Goal: Transaction & Acquisition: Purchase product/service

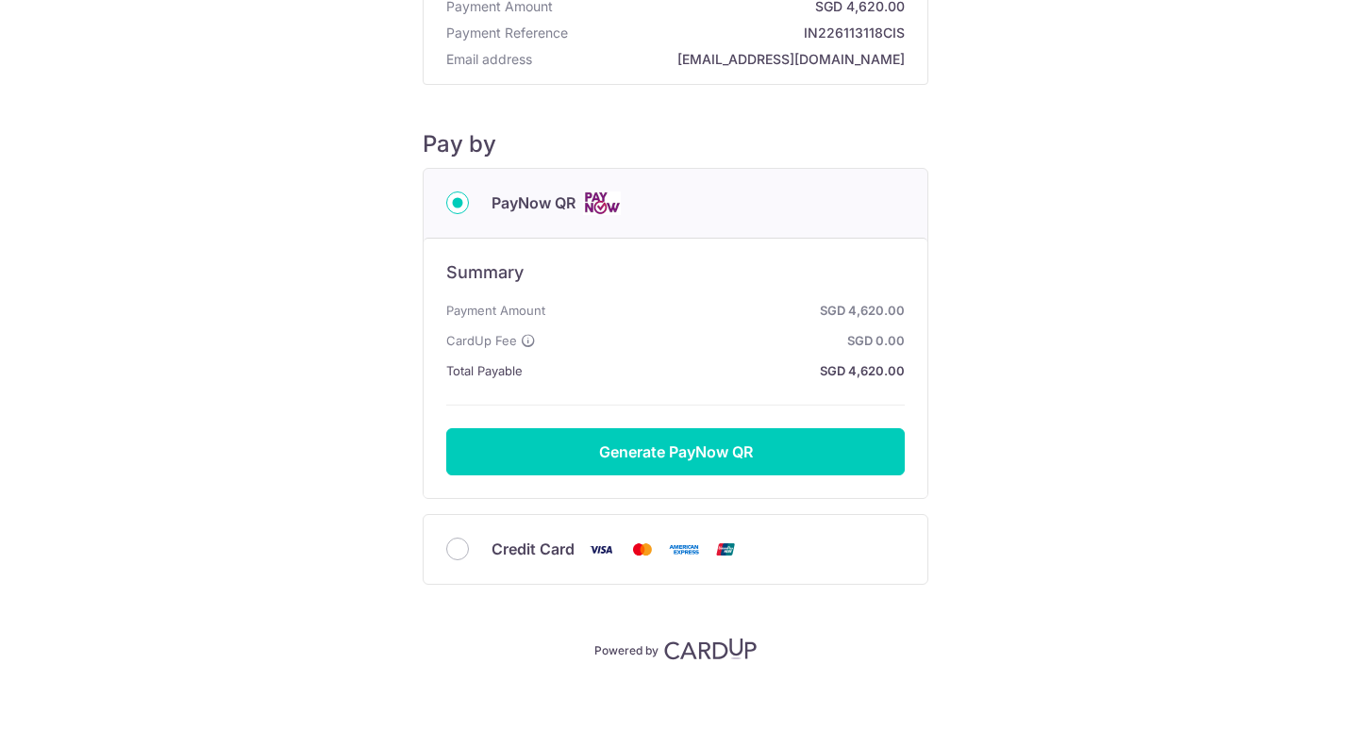
scroll to position [137, 0]
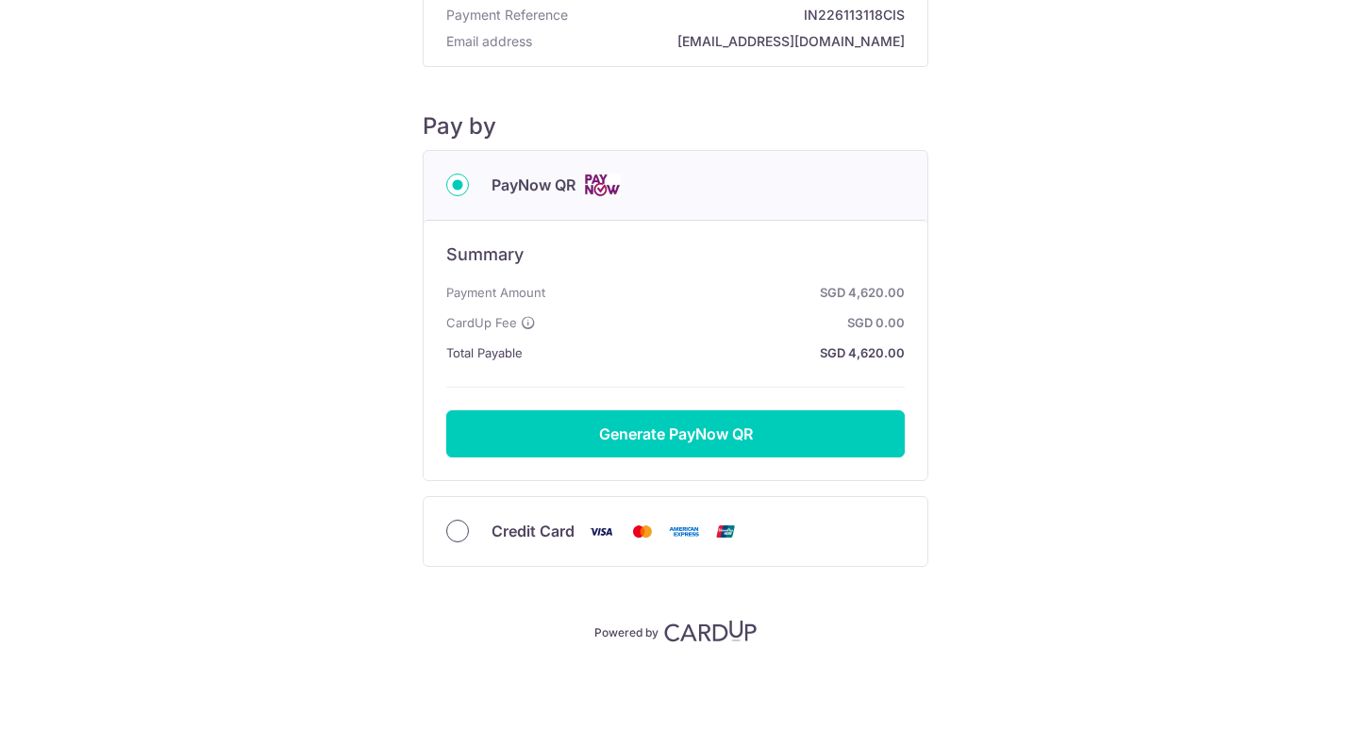
click at [458, 537] on input "Credit Card" at bounding box center [457, 531] width 23 height 23
radio input "true"
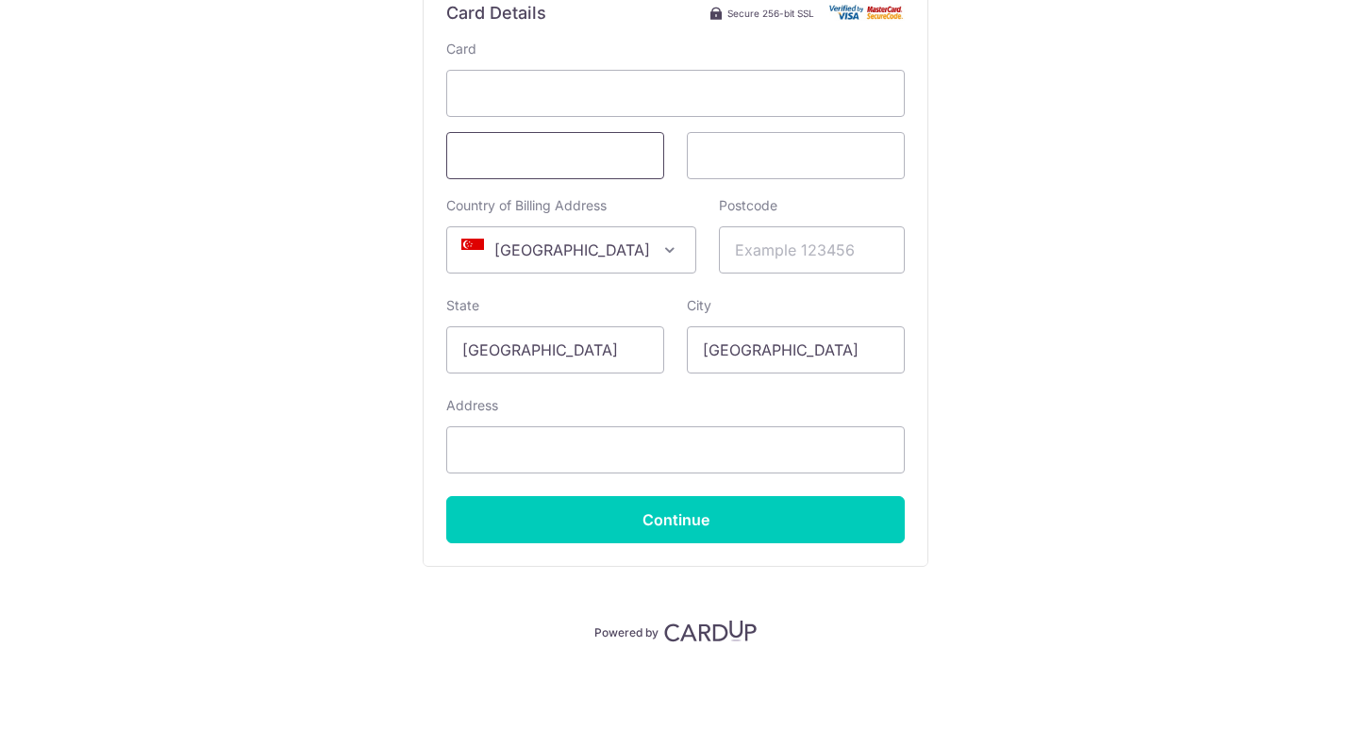
scroll to position [276, 0]
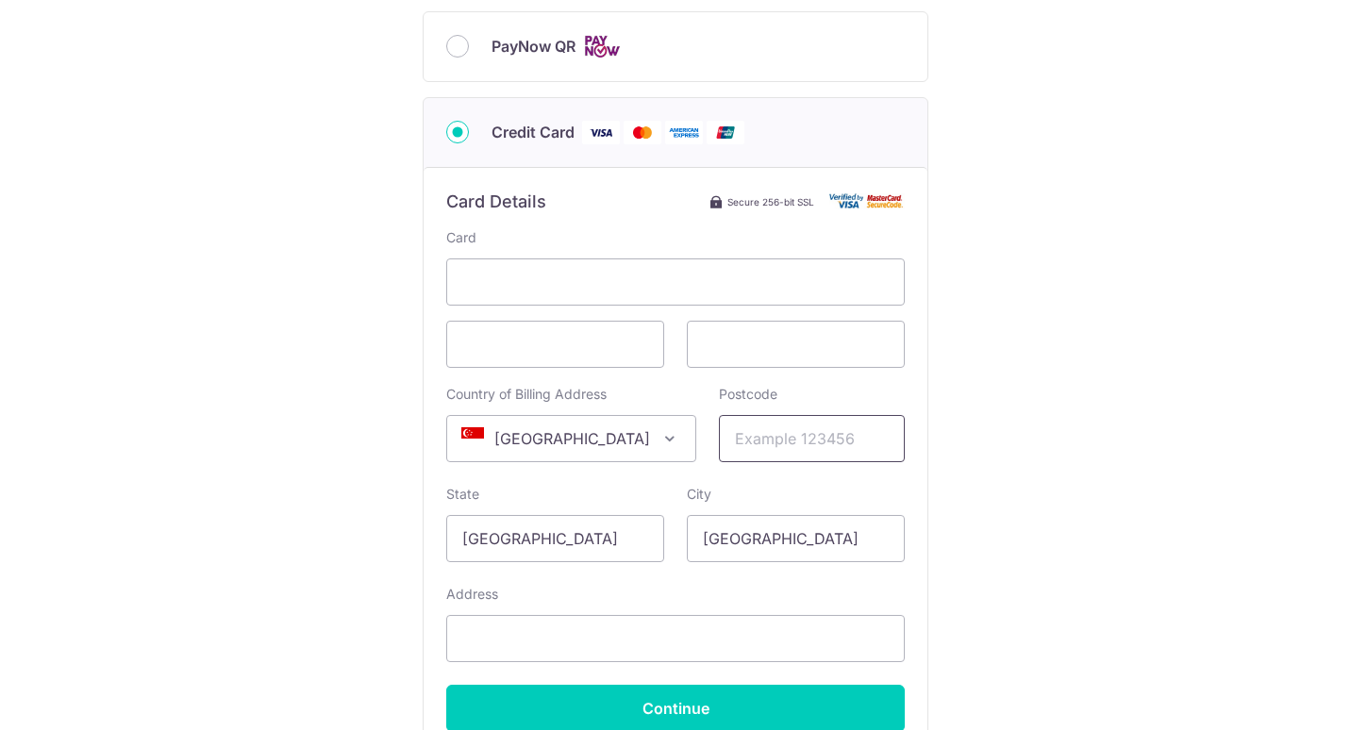
click at [741, 443] on input "Postcode" at bounding box center [812, 438] width 186 height 47
type input "648157"
type input "2 [GEOGRAPHIC_DATA] link [GEOGRAPHIC_DATA] #11-08"
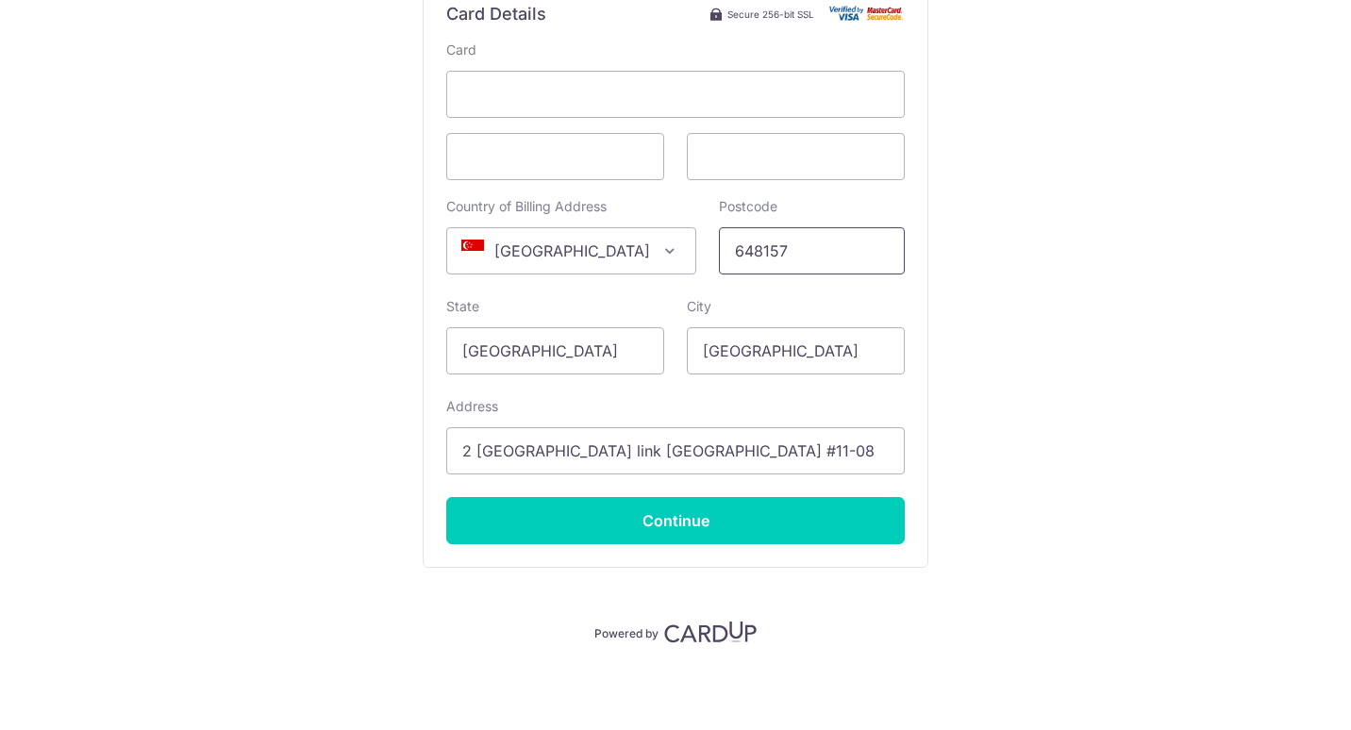
scroll to position [464, 0]
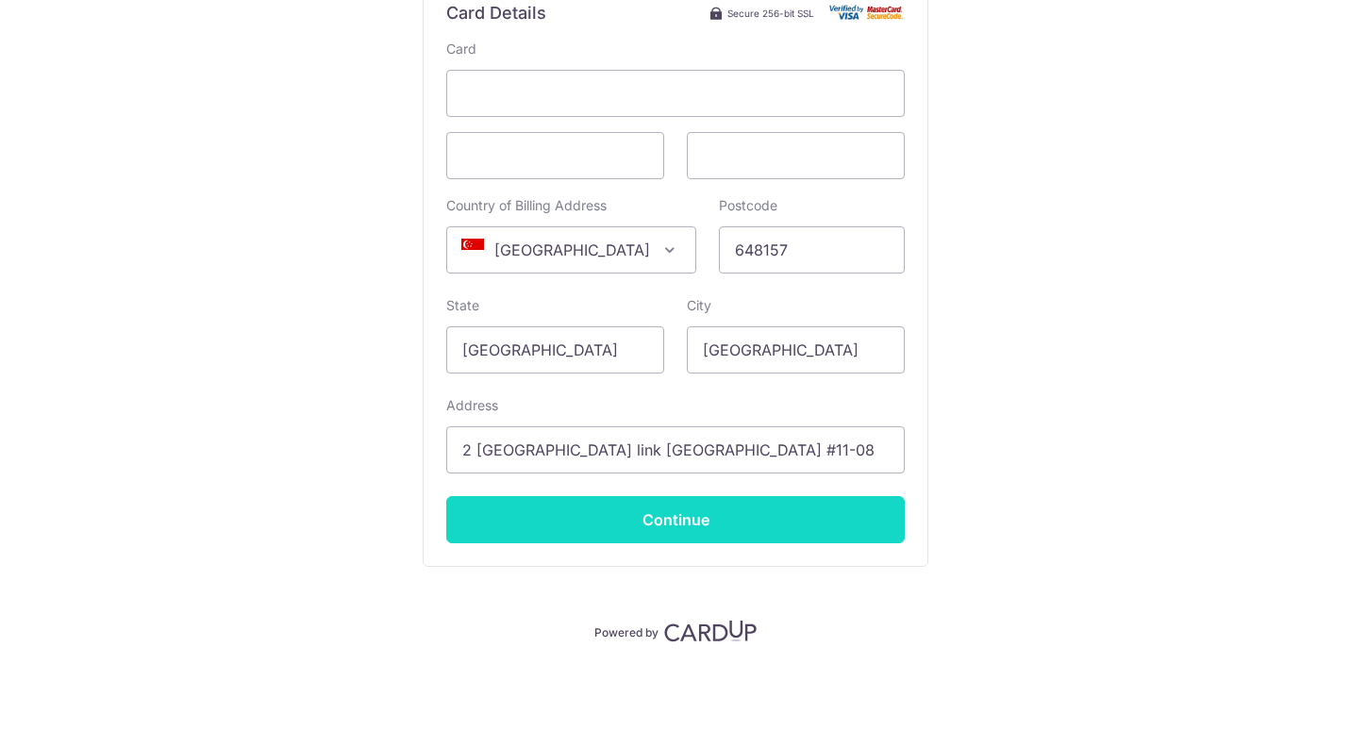
click at [613, 518] on input "Continue" at bounding box center [675, 519] width 459 height 47
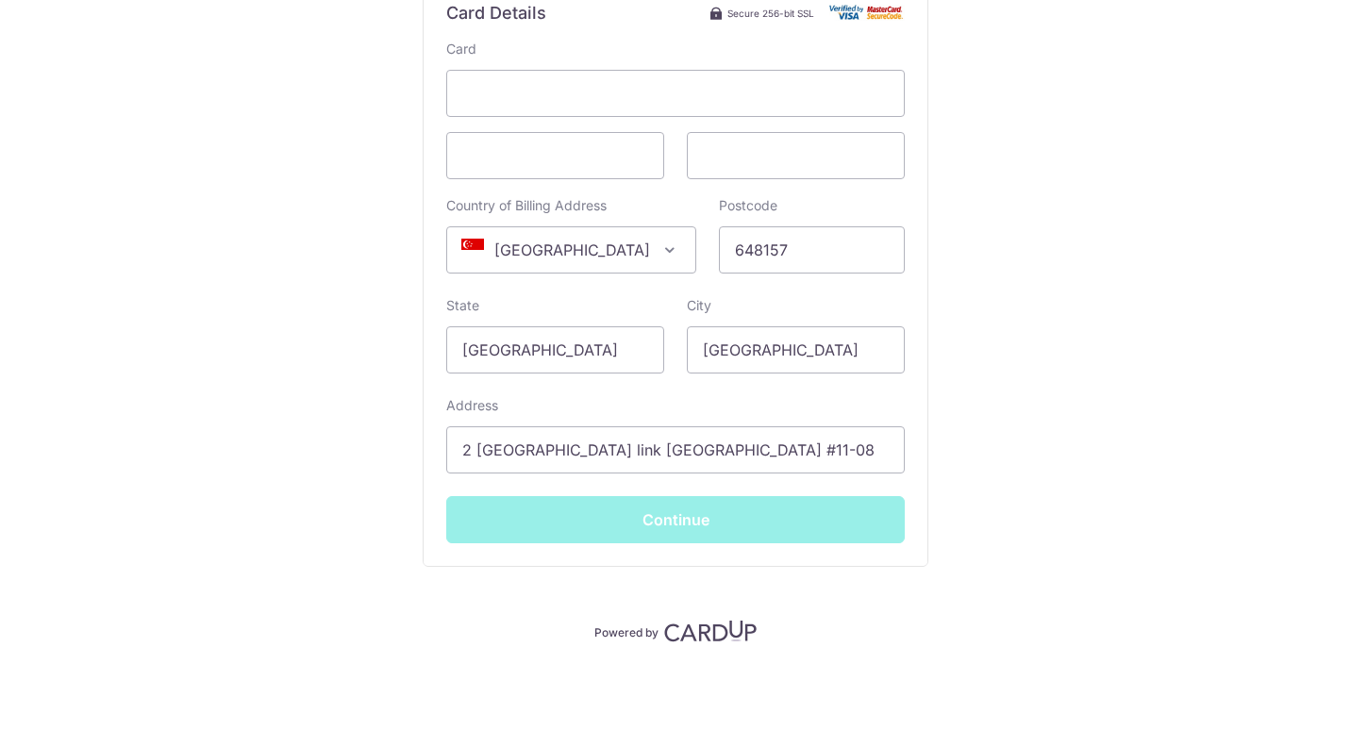
scroll to position [68, 0]
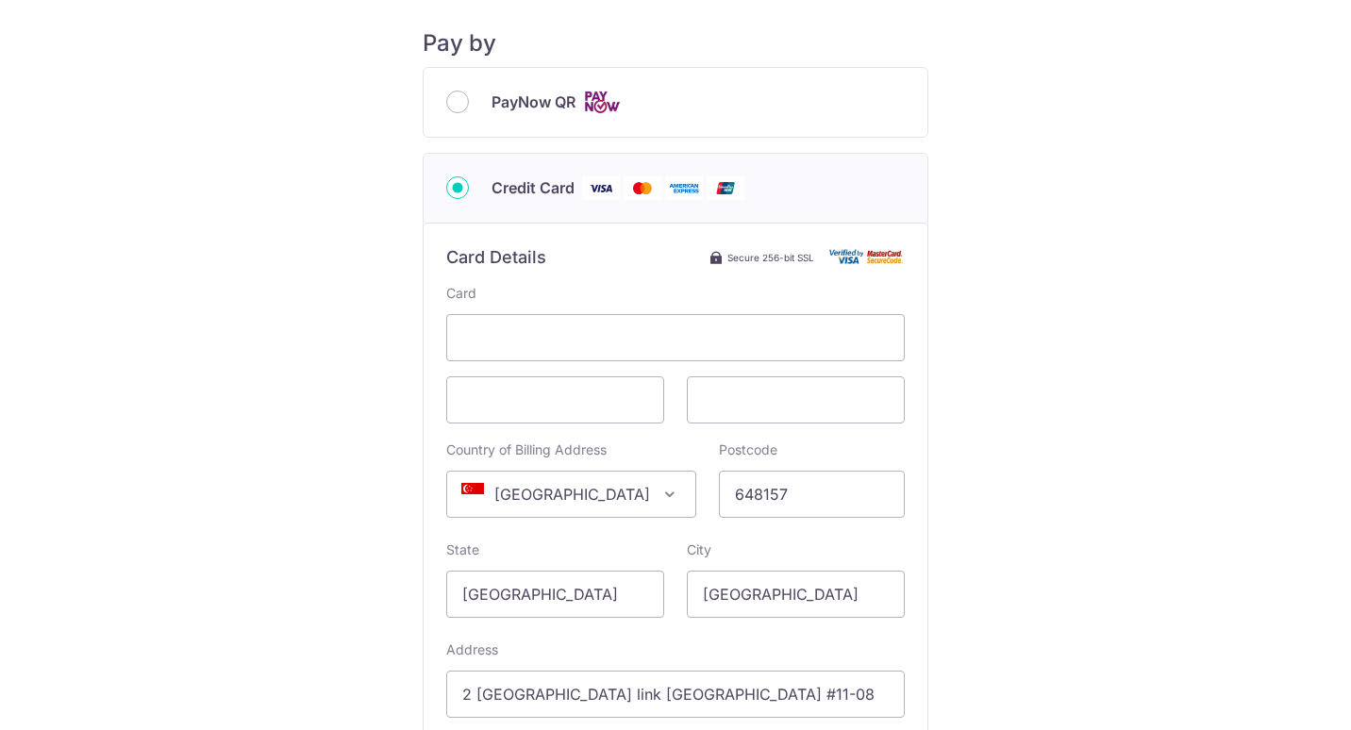
type input "**** 1969"
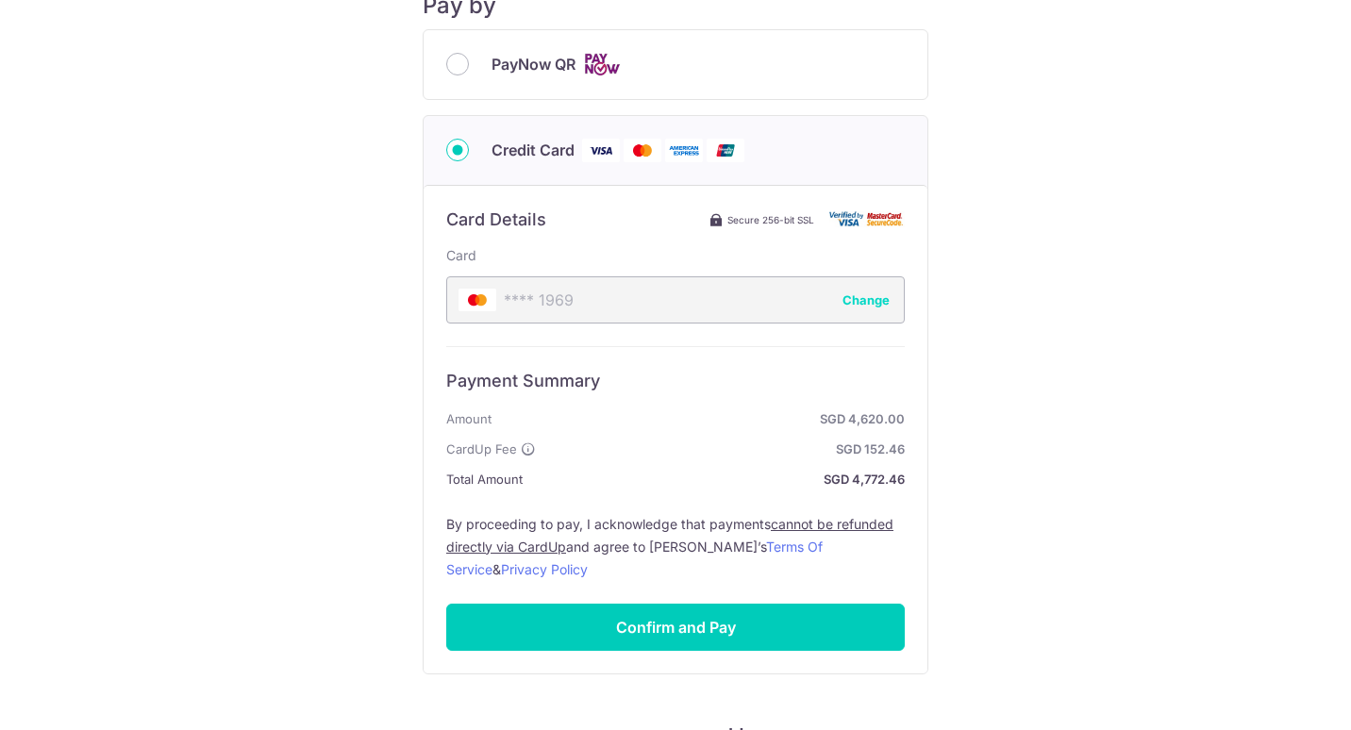
scroll to position [0, 0]
